Goal: Check status

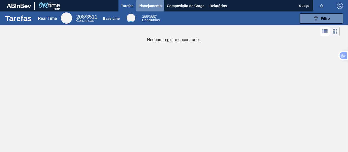
click at [144, 7] on span "Planejamento" at bounding box center [149, 6] width 23 height 6
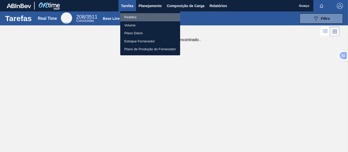
click at [141, 19] on li "Pedidos" at bounding box center [150, 17] width 60 height 8
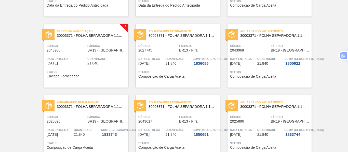
scroll to position [41, 0]
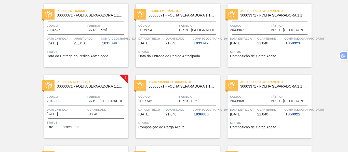
click at [74, 99] on span "Código" at bounding box center [66, 96] width 39 height 5
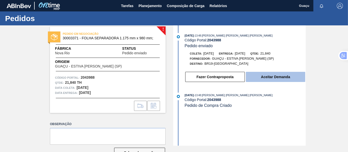
click at [266, 77] on button "Aceitar Demanda" at bounding box center [275, 77] width 59 height 10
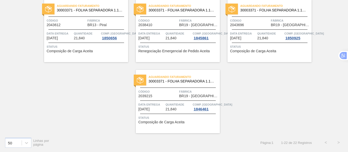
scroll to position [449, 0]
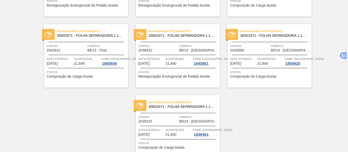
click at [91, 55] on div at bounding box center [86, 55] width 76 height 0
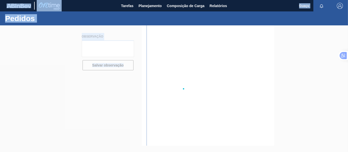
click at [91, 55] on div at bounding box center [174, 88] width 348 height 127
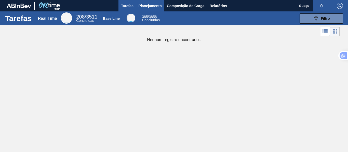
click at [157, 4] on span "Planejamento" at bounding box center [149, 6] width 23 height 6
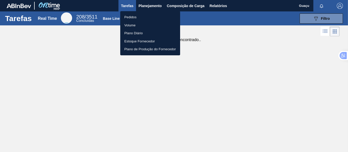
click at [141, 19] on li "Pedidos" at bounding box center [150, 17] width 60 height 8
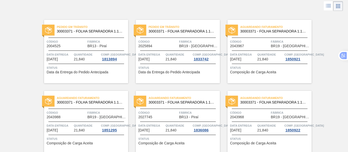
scroll to position [76, 0]
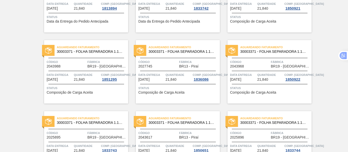
click at [90, 71] on div at bounding box center [86, 71] width 76 height 0
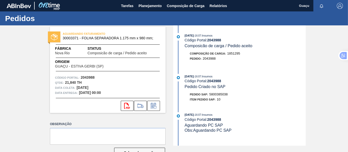
scroll to position [25, 0]
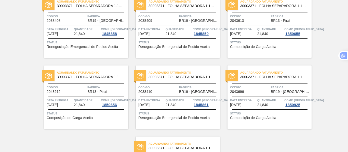
scroll to position [458, 0]
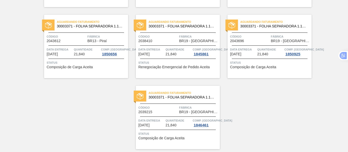
click at [107, 46] on div "Aguardando Faturamento 30003371 - FOLHA SEPARADORA 1.175 mm x 980 mm; Código 20…" at bounding box center [86, 47] width 84 height 64
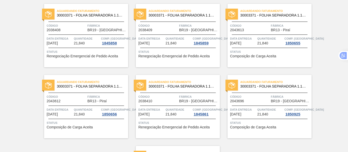
scroll to position [423, 0]
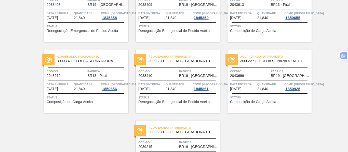
click at [92, 82] on span "Quantidade" at bounding box center [87, 84] width 26 height 5
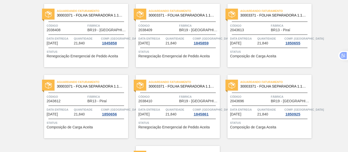
scroll to position [372, 0]
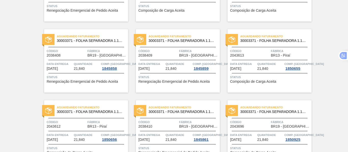
click at [264, 60] on div "Aguardando Faturamento 30003371 - FOLHA SEPARADORA 1.175 mm x 980 mm; Código 20…" at bounding box center [269, 61] width 84 height 64
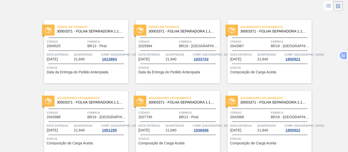
scroll to position [51, 0]
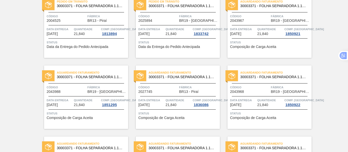
click at [90, 100] on span "Quantidade" at bounding box center [87, 100] width 26 height 5
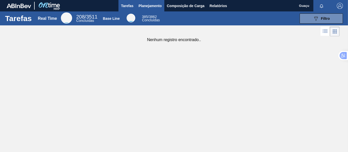
click at [145, 4] on span "Planejamento" at bounding box center [149, 6] width 23 height 6
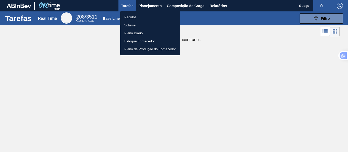
click at [131, 18] on li "Pedidos" at bounding box center [150, 17] width 60 height 8
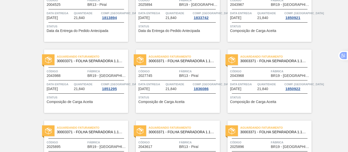
scroll to position [16, 0]
